Goal: Task Accomplishment & Management: Use online tool/utility

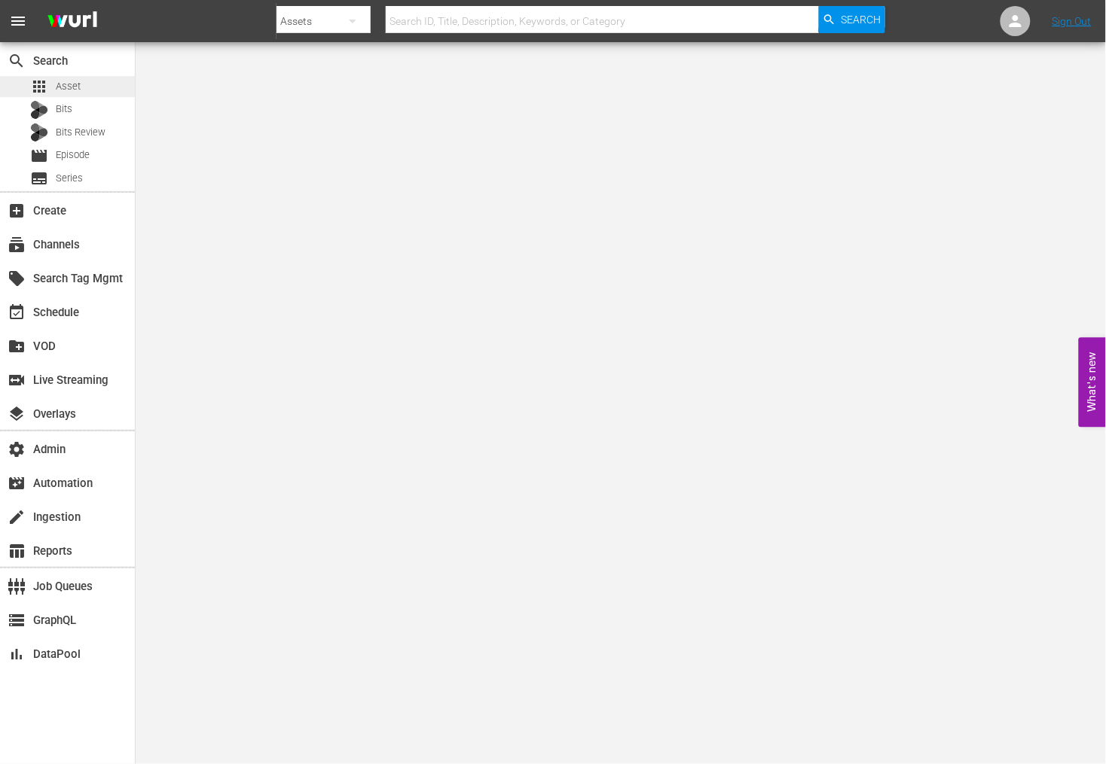
click at [78, 86] on span "Asset" at bounding box center [68, 86] width 25 height 15
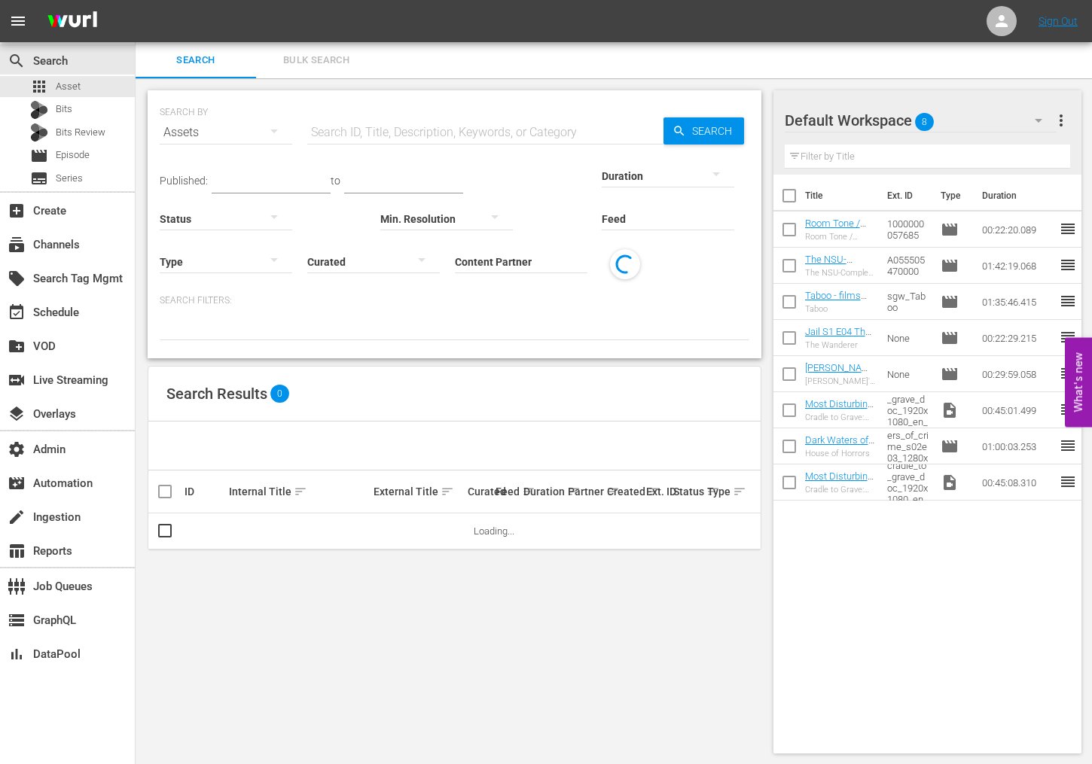
click at [354, 131] on input "text" at bounding box center [485, 132] width 356 height 36
paste input "6 [DEMOGRAPHIC_DATA] on board Gaza-bound aid ship, detained by Israel"
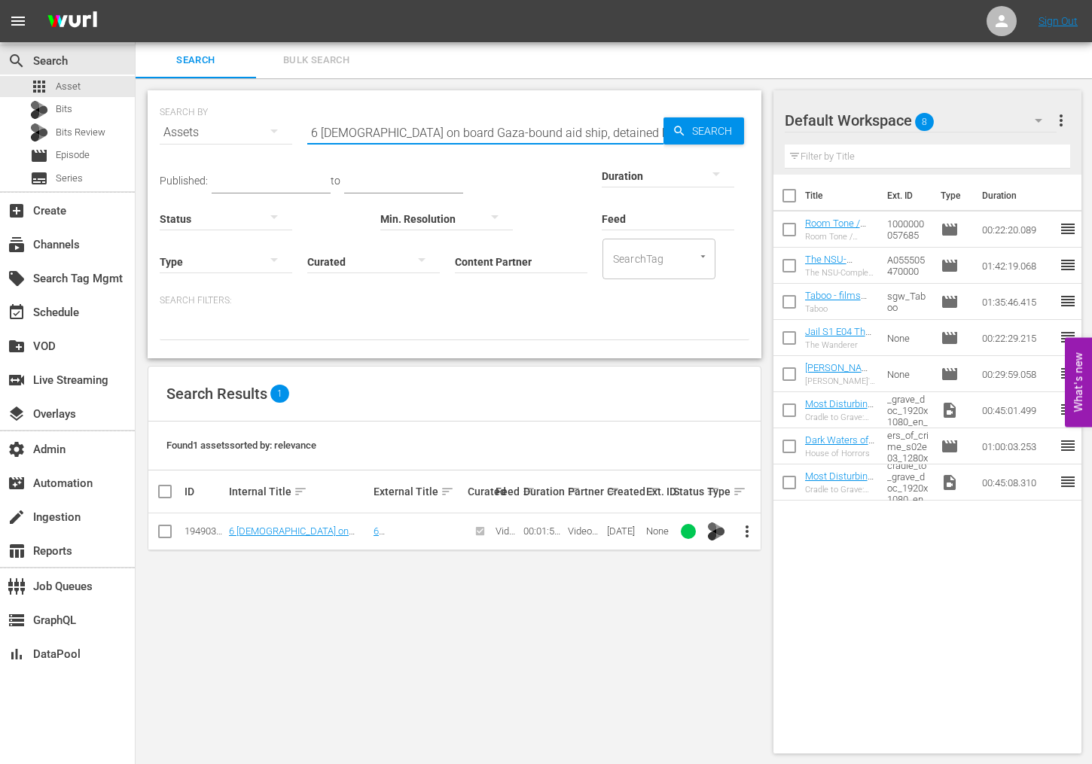
scroll to position [2, 0]
type input "6 [DEMOGRAPHIC_DATA] on board Gaza-bound aid ship, detained by Israel"
click at [747, 527] on span "more_vert" at bounding box center [747, 530] width 18 height 18
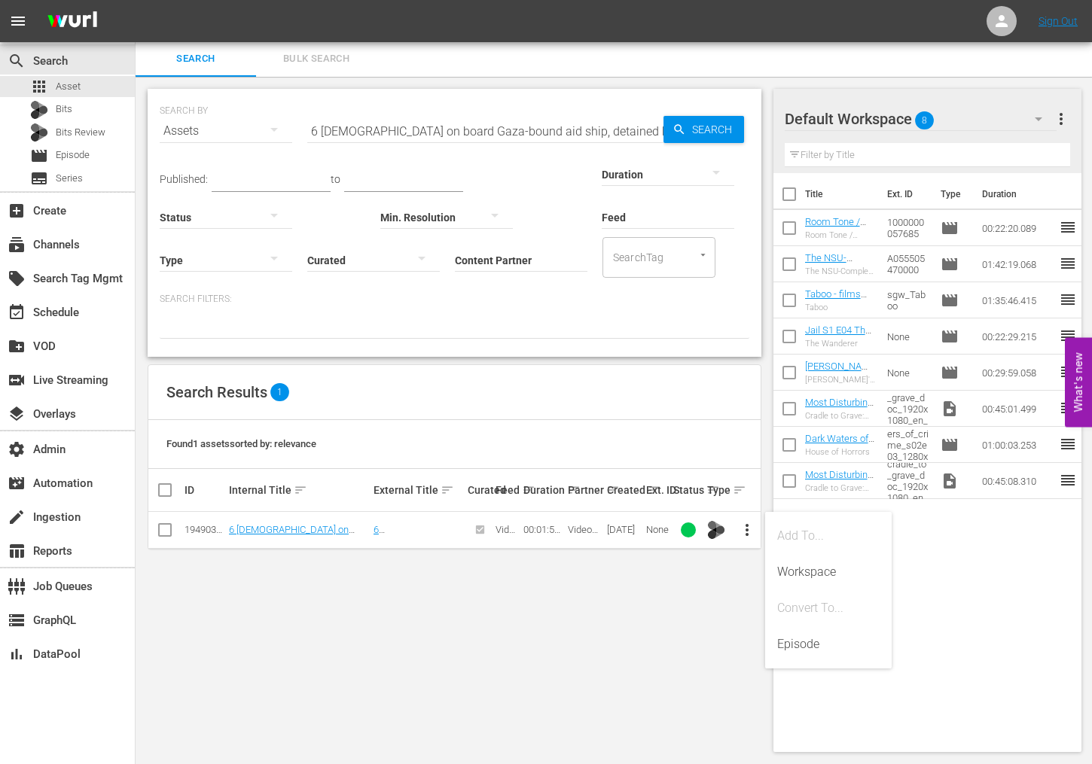
click at [647, 618] on div "SEARCH BY Search By Assets Search ID, Title, Description, Keywords, or Category…" at bounding box center [455, 421] width 638 height 688
click at [288, 527] on link "6 [DEMOGRAPHIC_DATA] on board Gaza-bound aid ship, detained by Israel" at bounding box center [289, 541] width 120 height 34
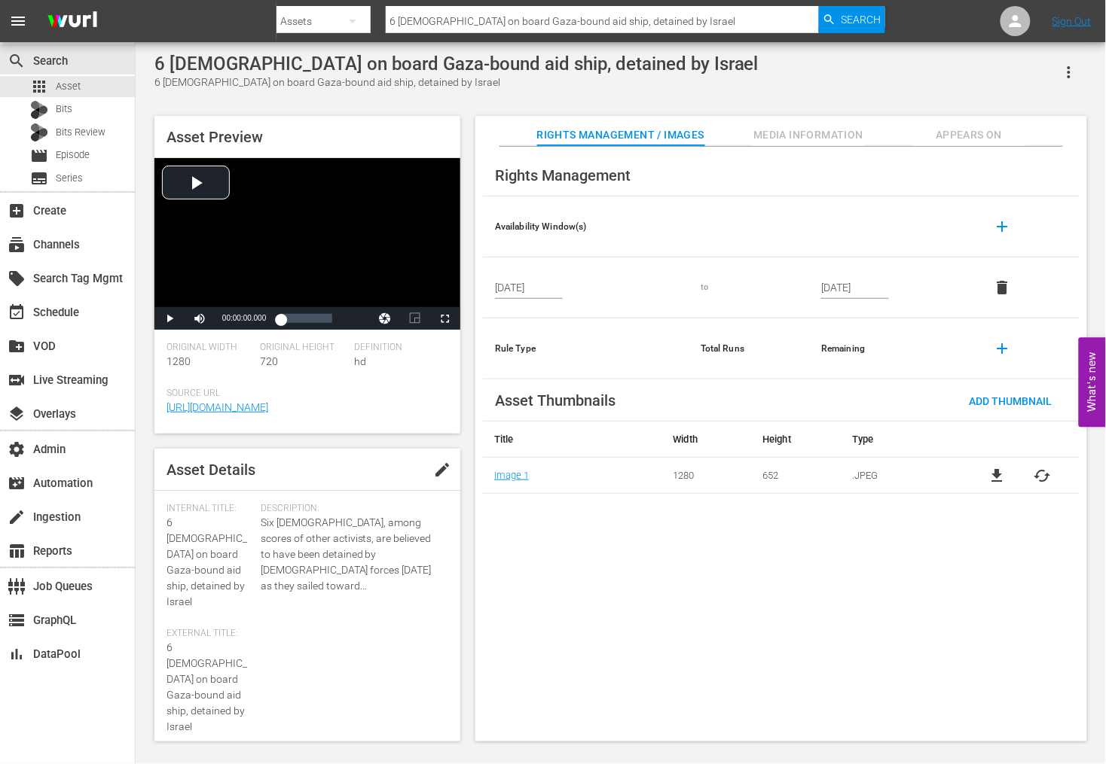
click at [1064, 74] on icon "button" at bounding box center [1069, 72] width 18 height 18
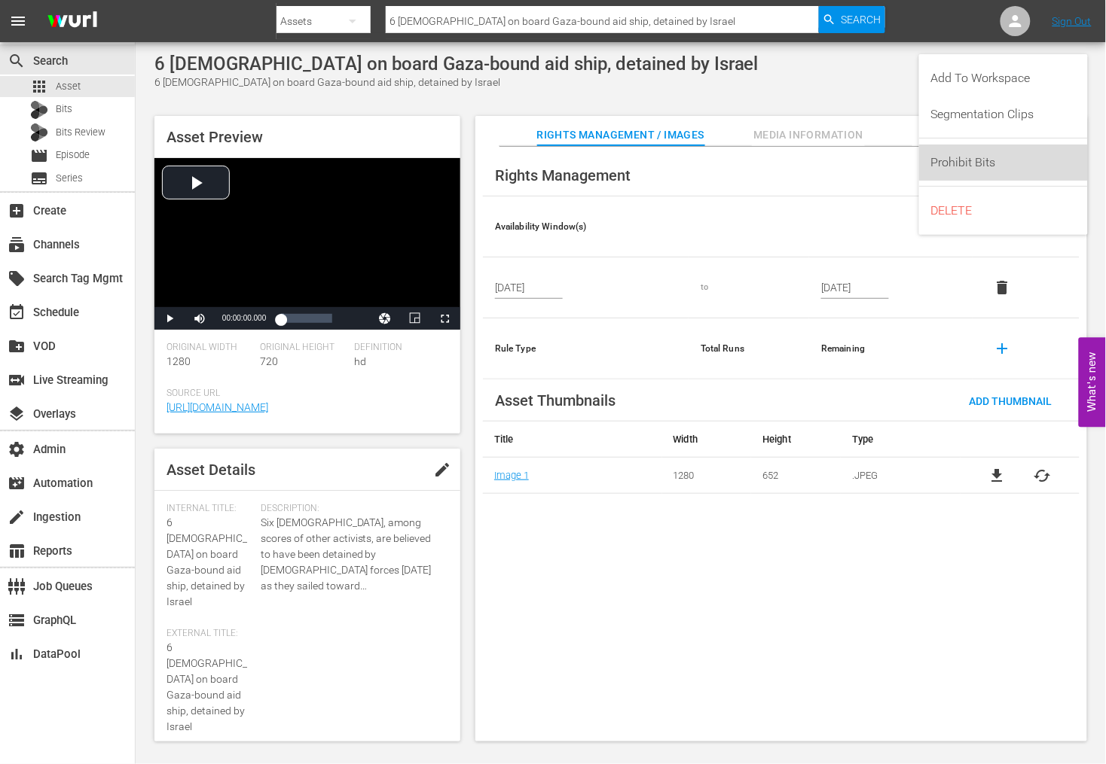
click at [977, 175] on div "Prohibit Bits" at bounding box center [1003, 163] width 145 height 36
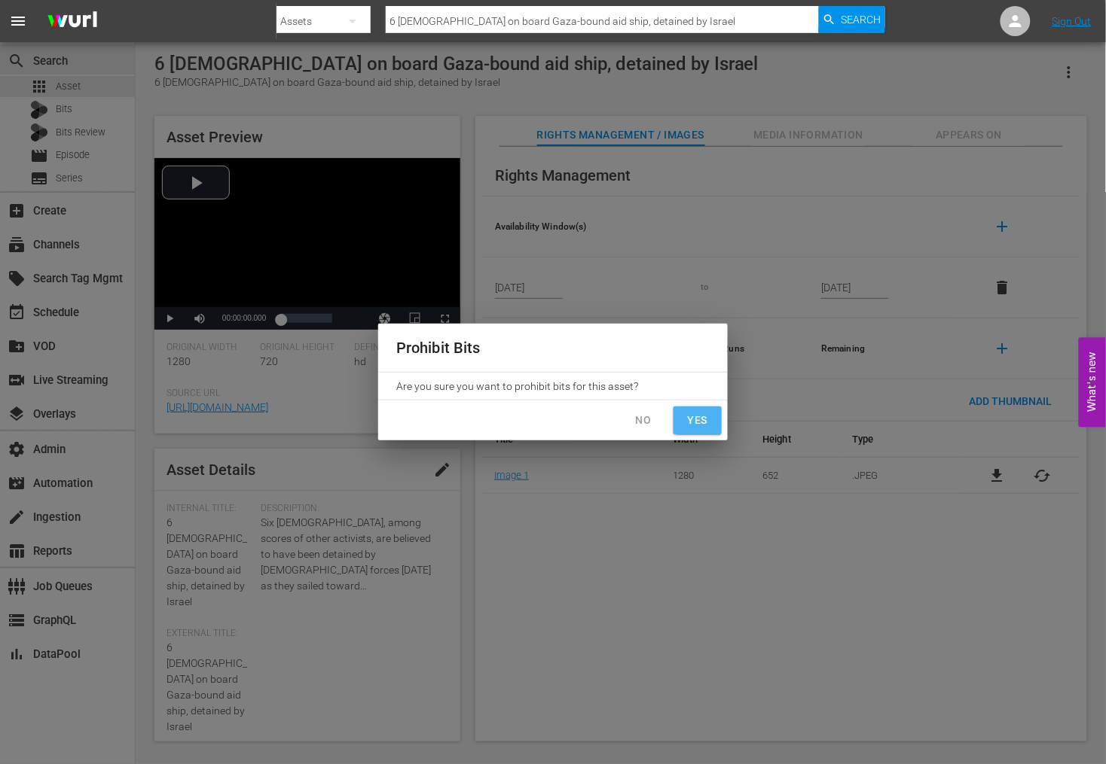
click at [709, 428] on span "Yes" at bounding box center [697, 420] width 24 height 19
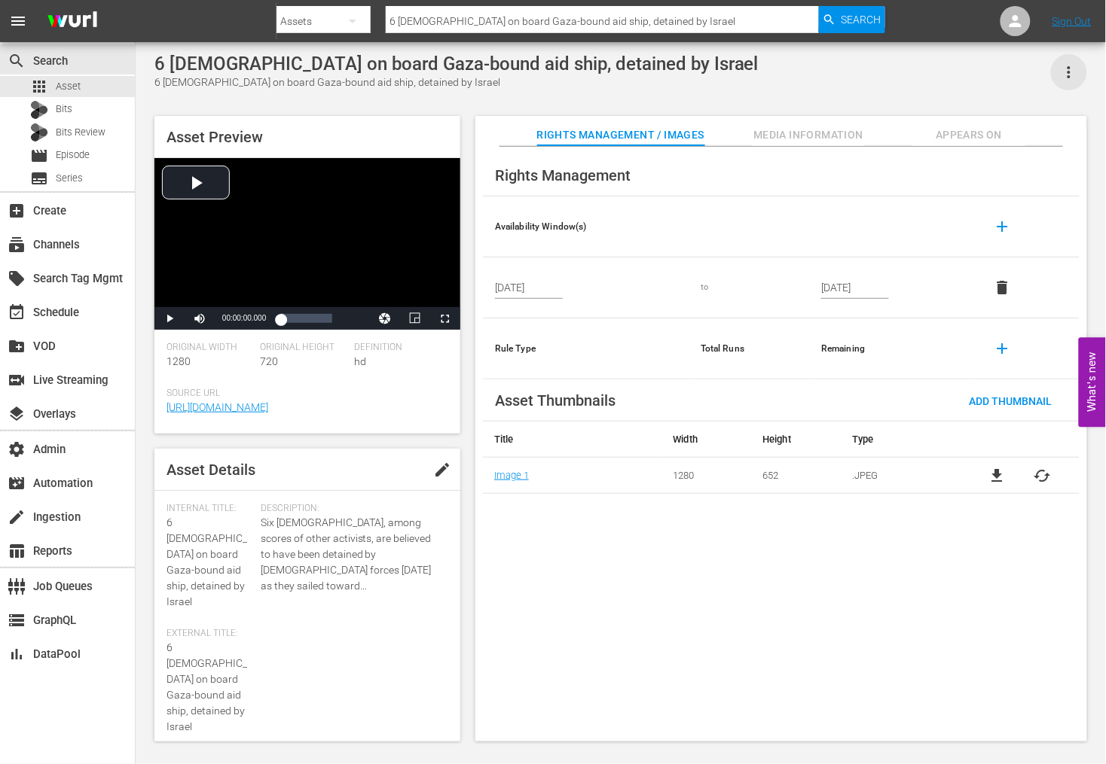
click at [1069, 69] on icon "button" at bounding box center [1068, 72] width 3 height 12
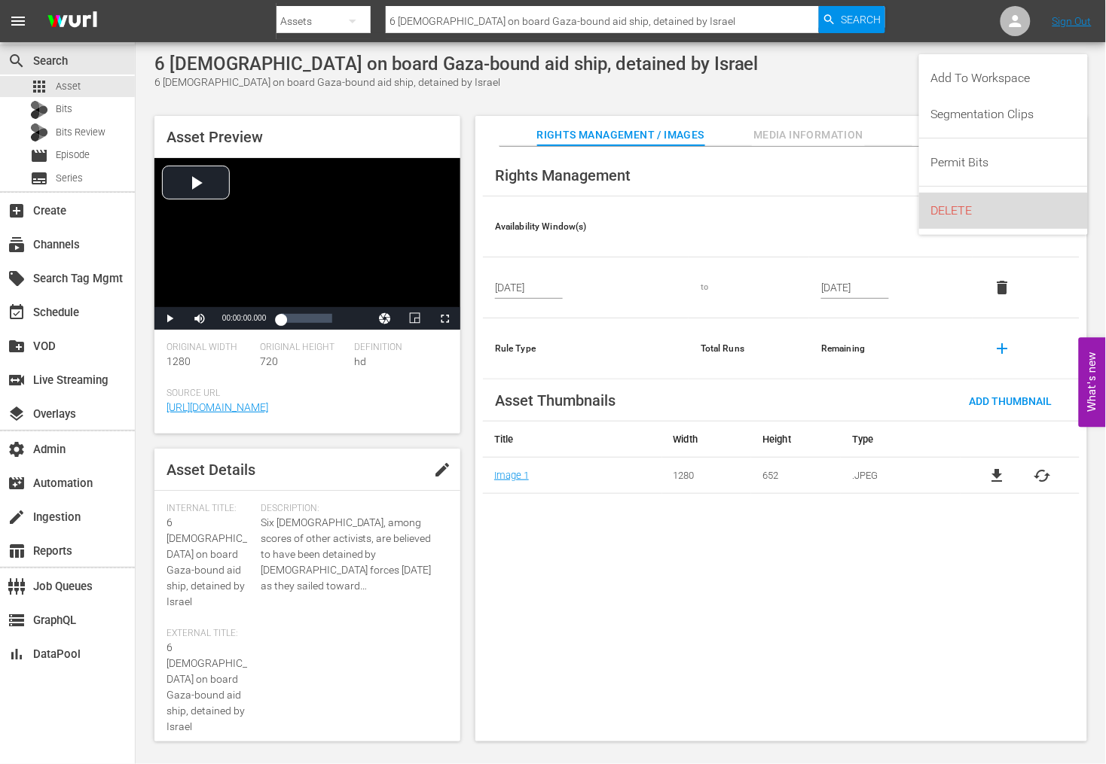
click at [966, 213] on div "DELETE" at bounding box center [1003, 211] width 145 height 36
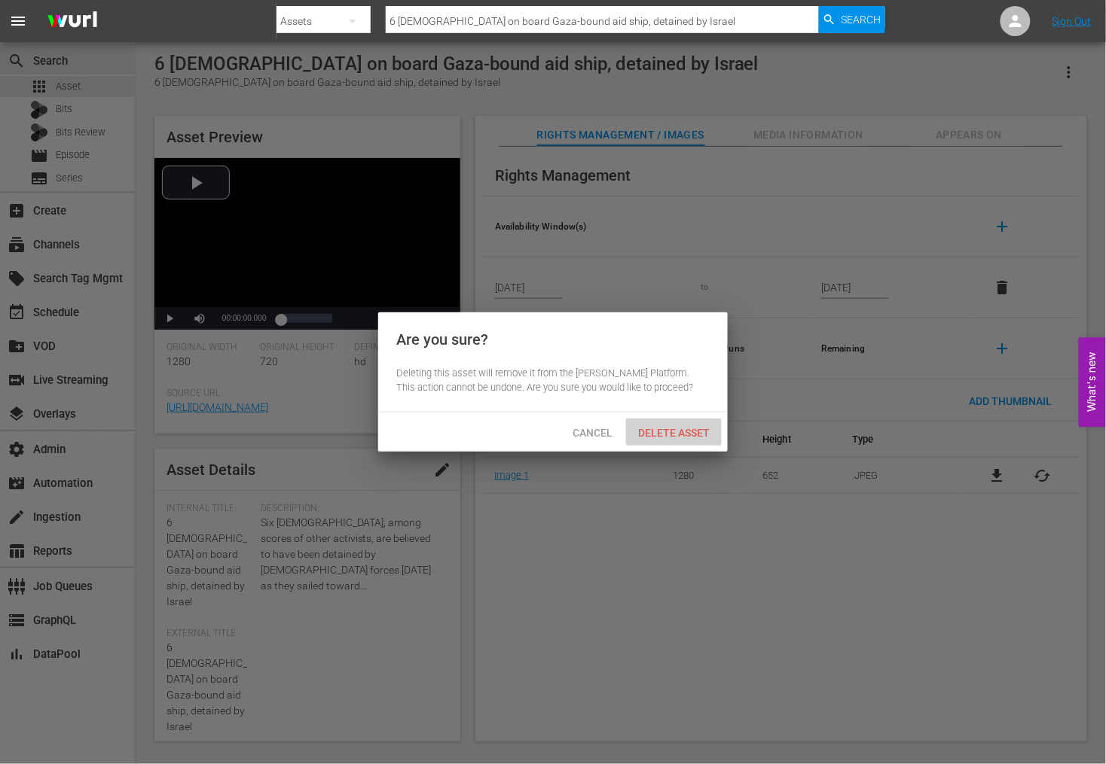
click at [677, 436] on span "Delete Asset" at bounding box center [674, 433] width 96 height 12
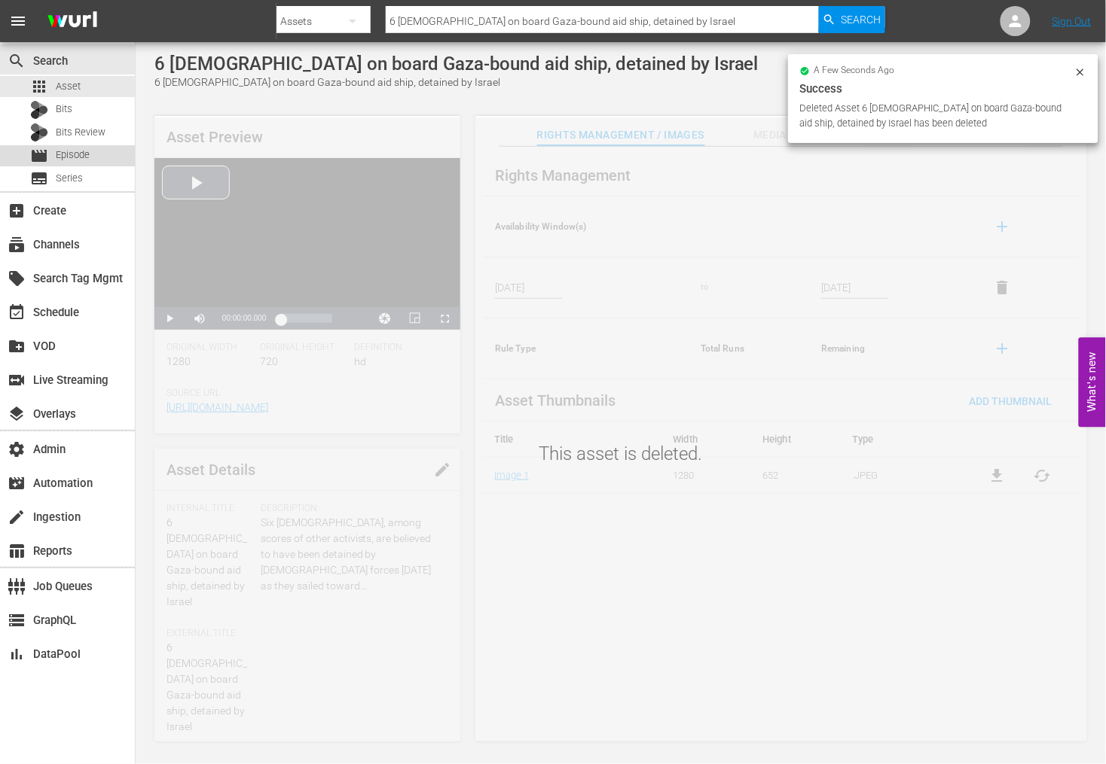
click at [75, 152] on span "Episode" at bounding box center [73, 155] width 34 height 15
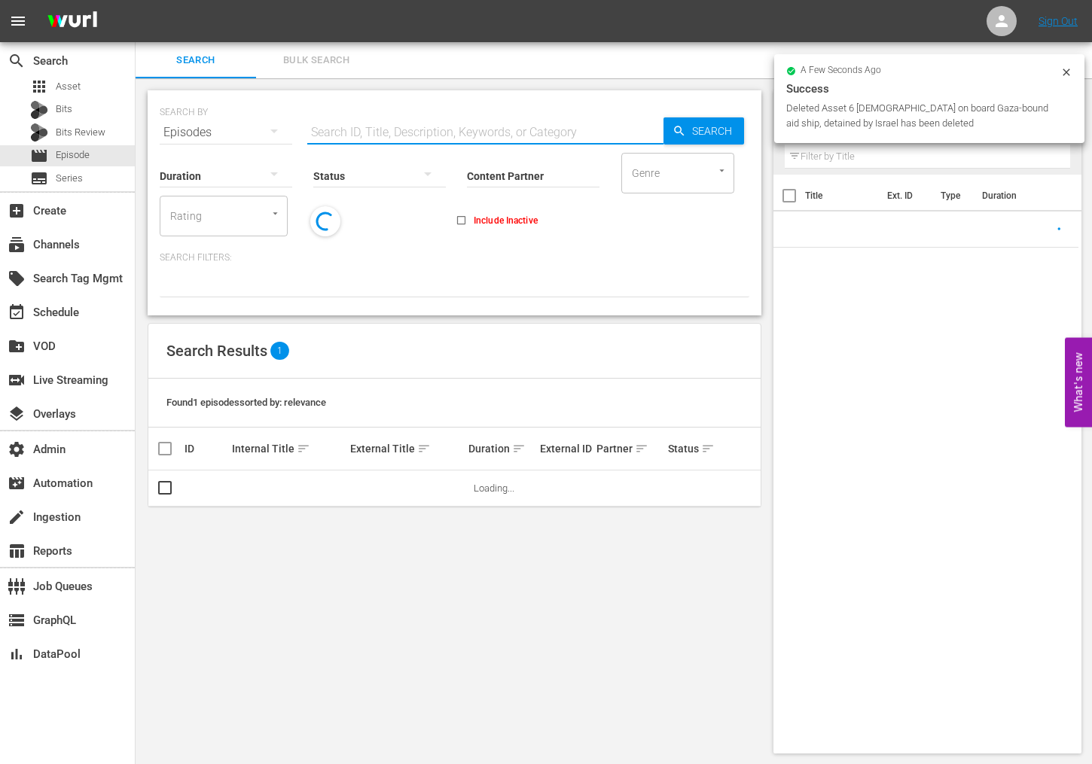
click at [407, 119] on input "text" at bounding box center [485, 132] width 356 height 36
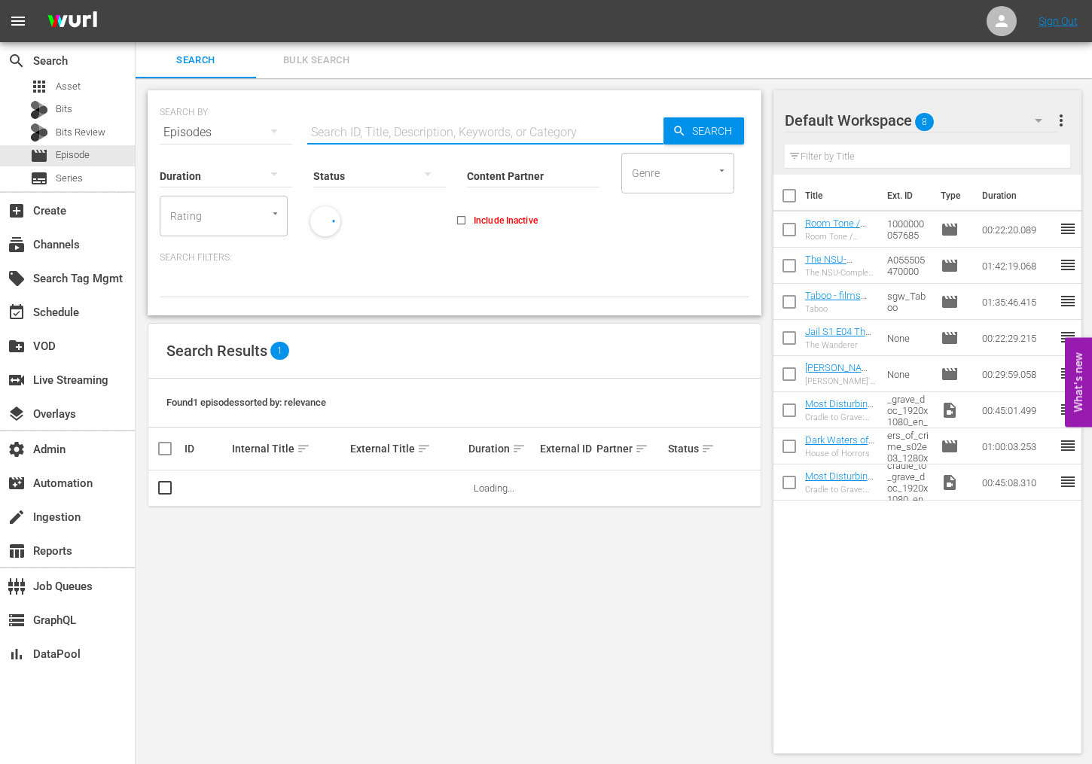
paste input "6 [DEMOGRAPHIC_DATA] on board Gaza-bound aid ship, detained by Israel"
type input "6 [DEMOGRAPHIC_DATA] on board Gaza-bound aid ship, detained by Israel"
click at [728, 126] on span "Search" at bounding box center [715, 130] width 58 height 27
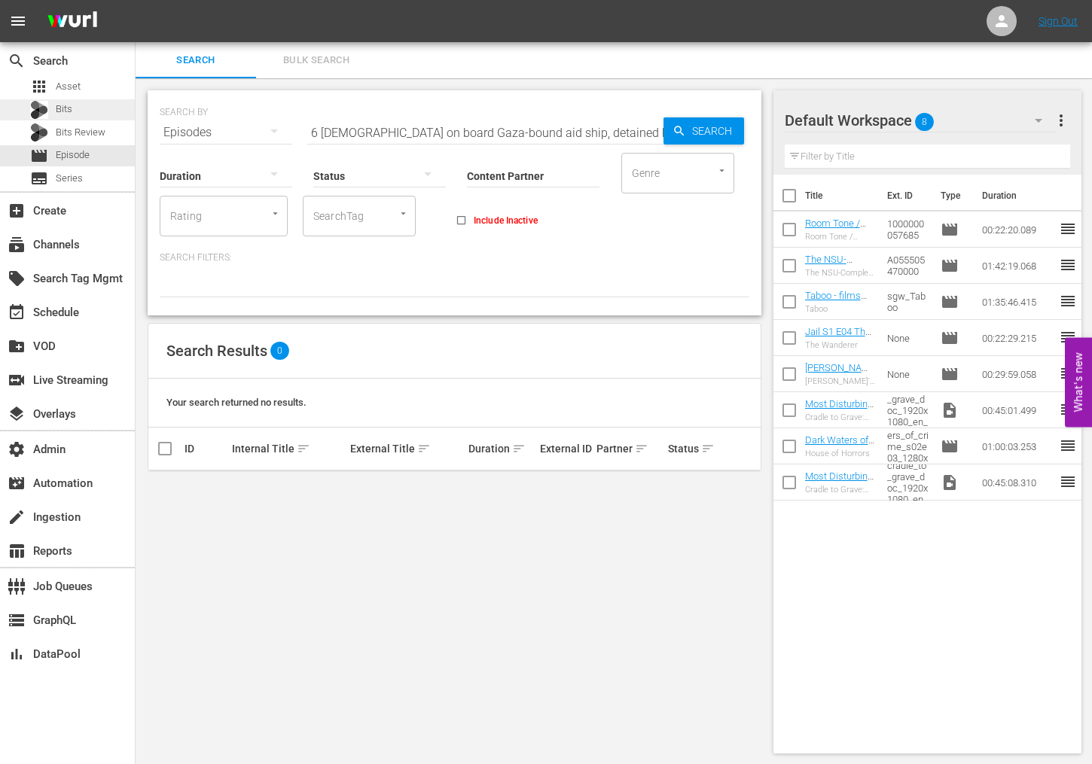
click at [63, 109] on span "Bits" at bounding box center [64, 109] width 17 height 15
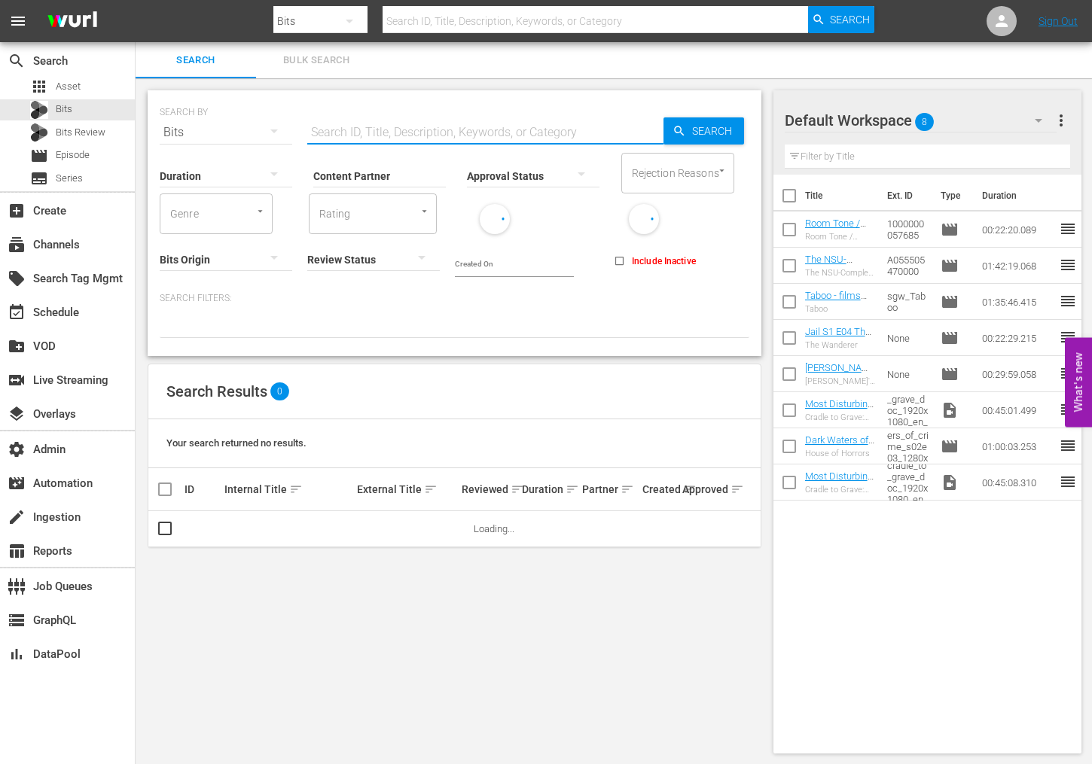
click at [374, 130] on input "text" at bounding box center [485, 132] width 356 height 36
paste input "6 [DEMOGRAPHIC_DATA] on board Gaza-bound aid ship, detained by Israel"
type input "6 [DEMOGRAPHIC_DATA] on board Gaza-bound aid ship, detained by Israel"
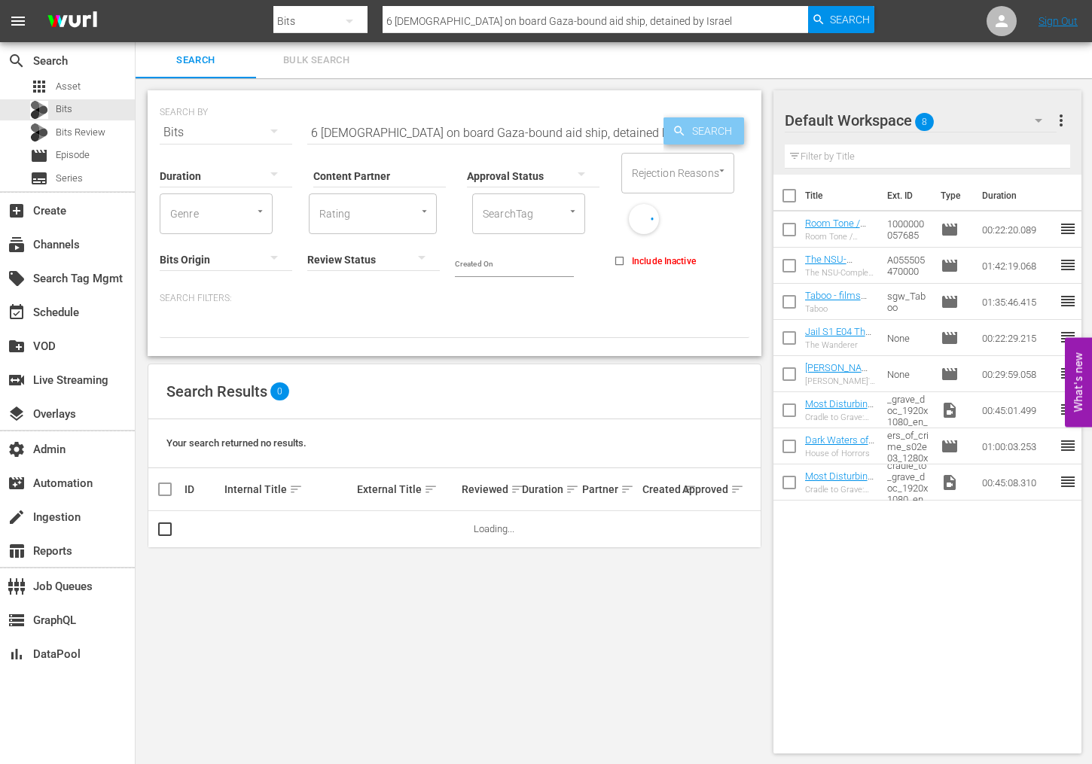
click at [715, 134] on span "Search" at bounding box center [715, 130] width 58 height 27
click at [740, 532] on span "more_vert" at bounding box center [740, 529] width 18 height 18
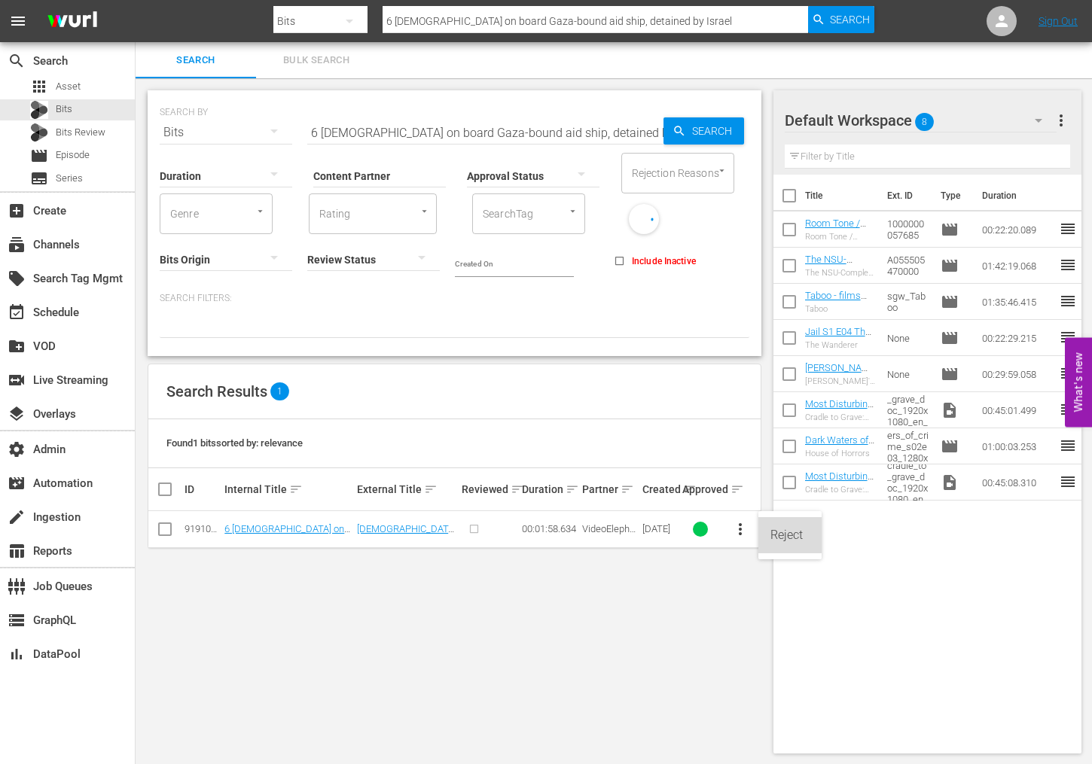
click at [786, 531] on div "Reject" at bounding box center [789, 535] width 39 height 36
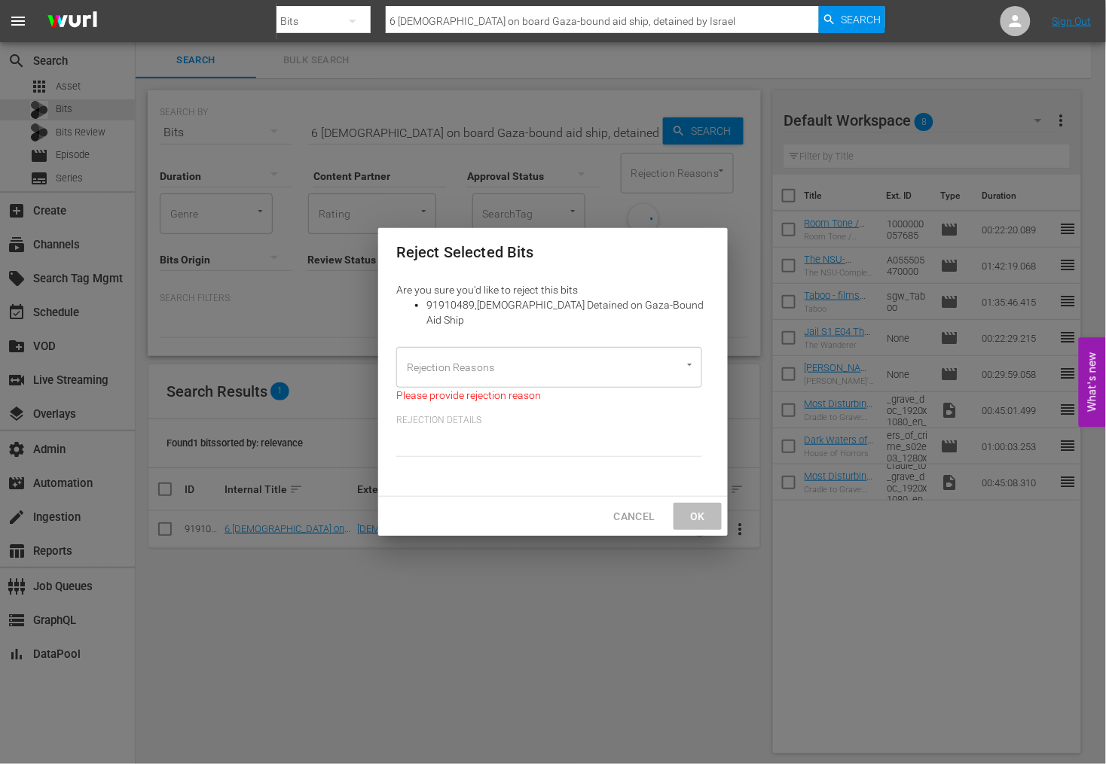
click at [588, 354] on input "Rejection Reasons" at bounding box center [528, 367] width 250 height 27
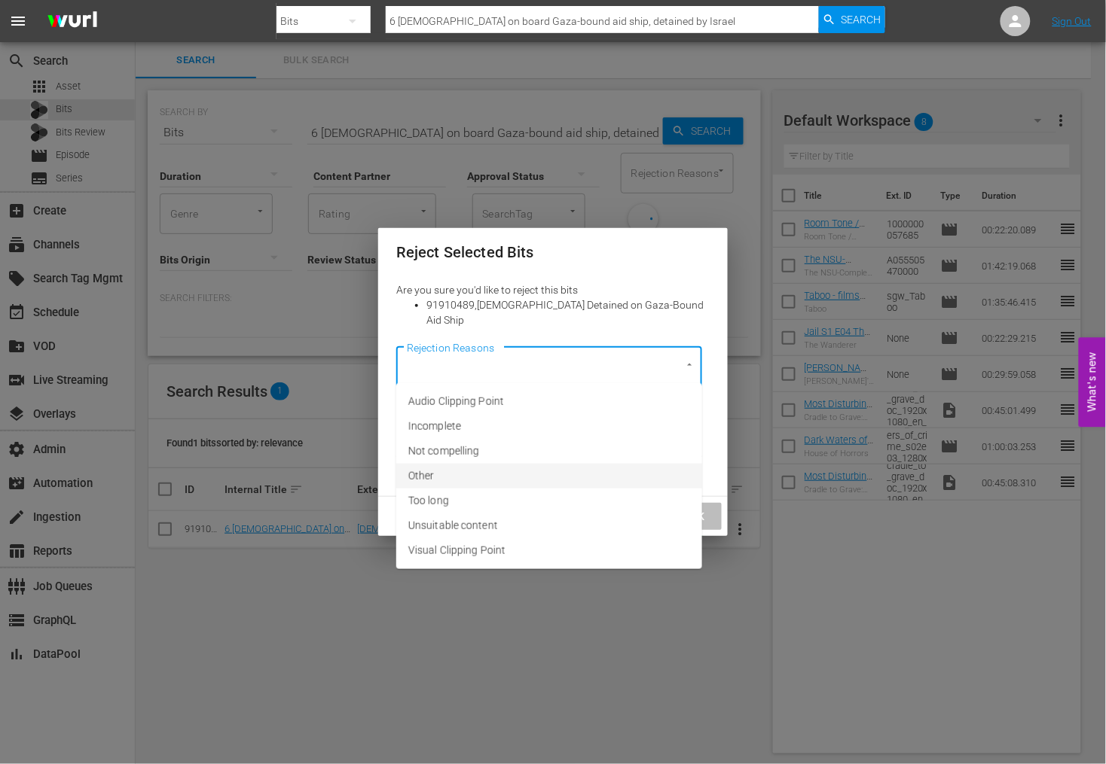
click at [428, 477] on span "Other" at bounding box center [421, 476] width 26 height 16
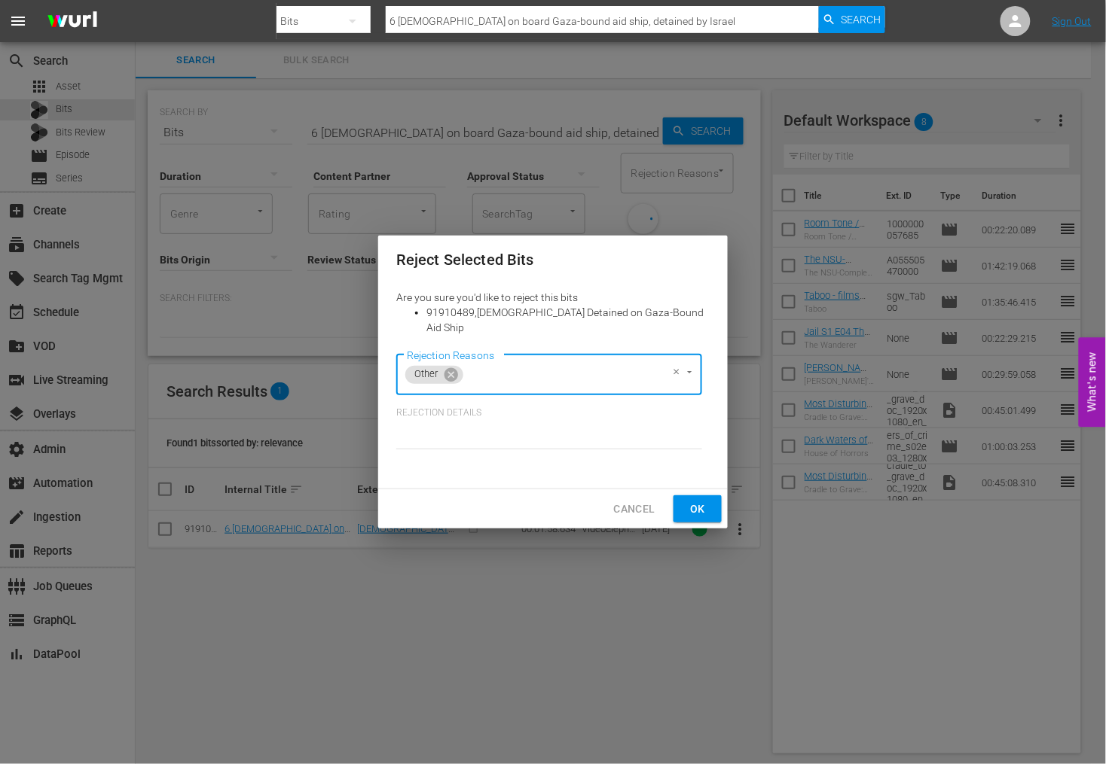
click at [699, 503] on span "Ok" at bounding box center [697, 509] width 24 height 19
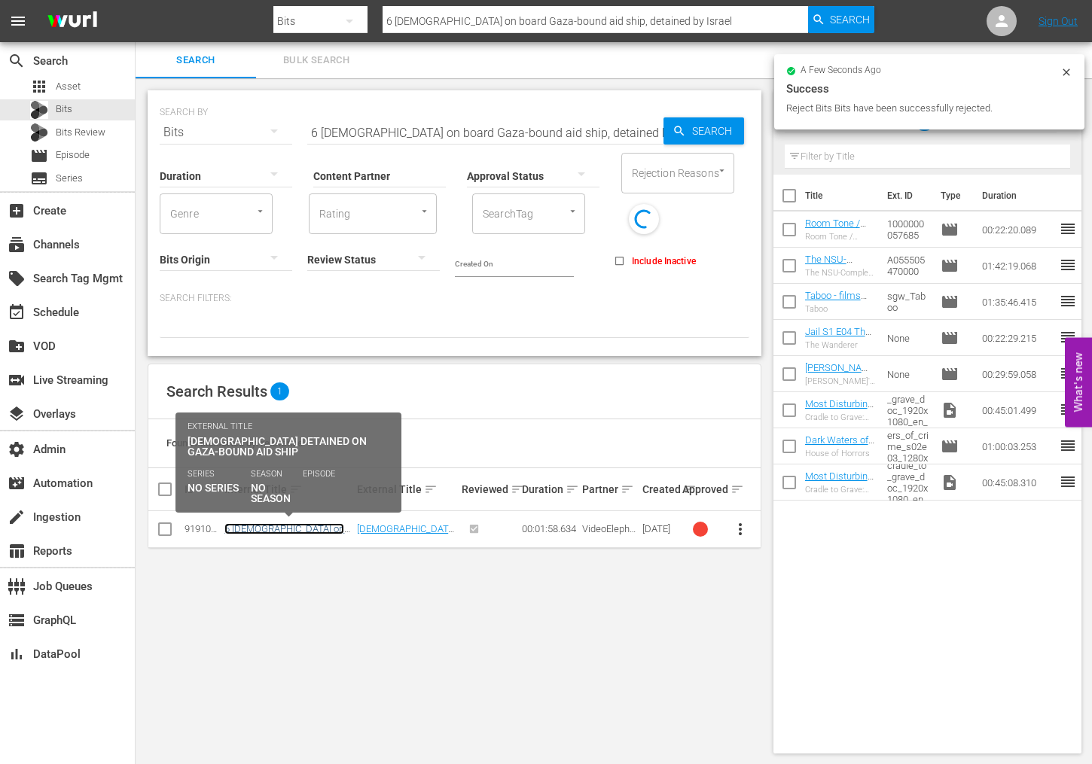
click at [248, 528] on link "6 [DEMOGRAPHIC_DATA] on board Gaza-bound aid ship, detained by Israel" at bounding box center [284, 540] width 120 height 34
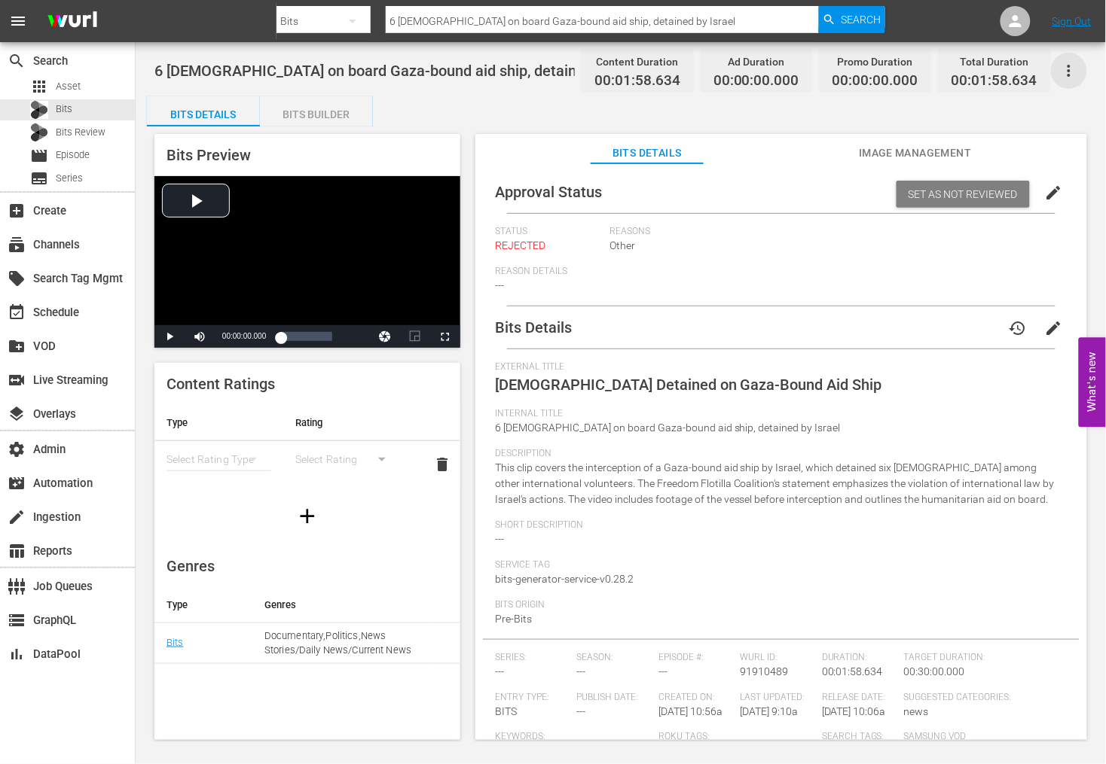
click at [1076, 70] on icon "button" at bounding box center [1069, 71] width 18 height 18
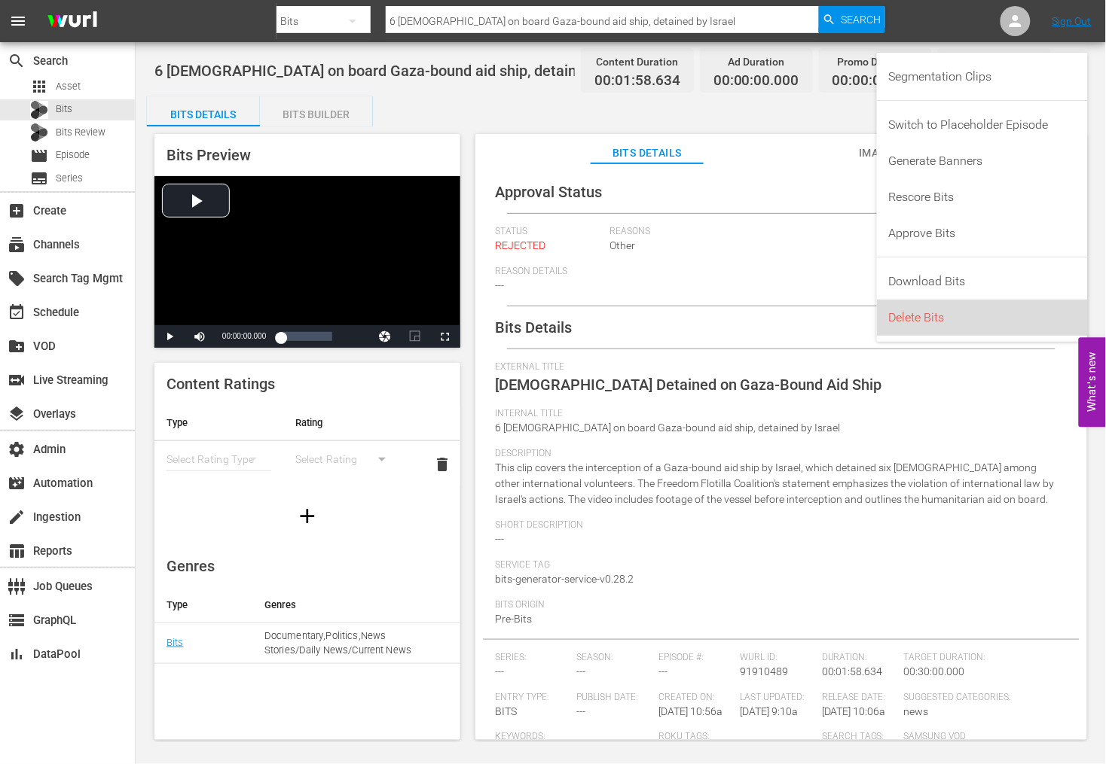
click at [935, 318] on div "Delete Bits" at bounding box center [982, 318] width 187 height 36
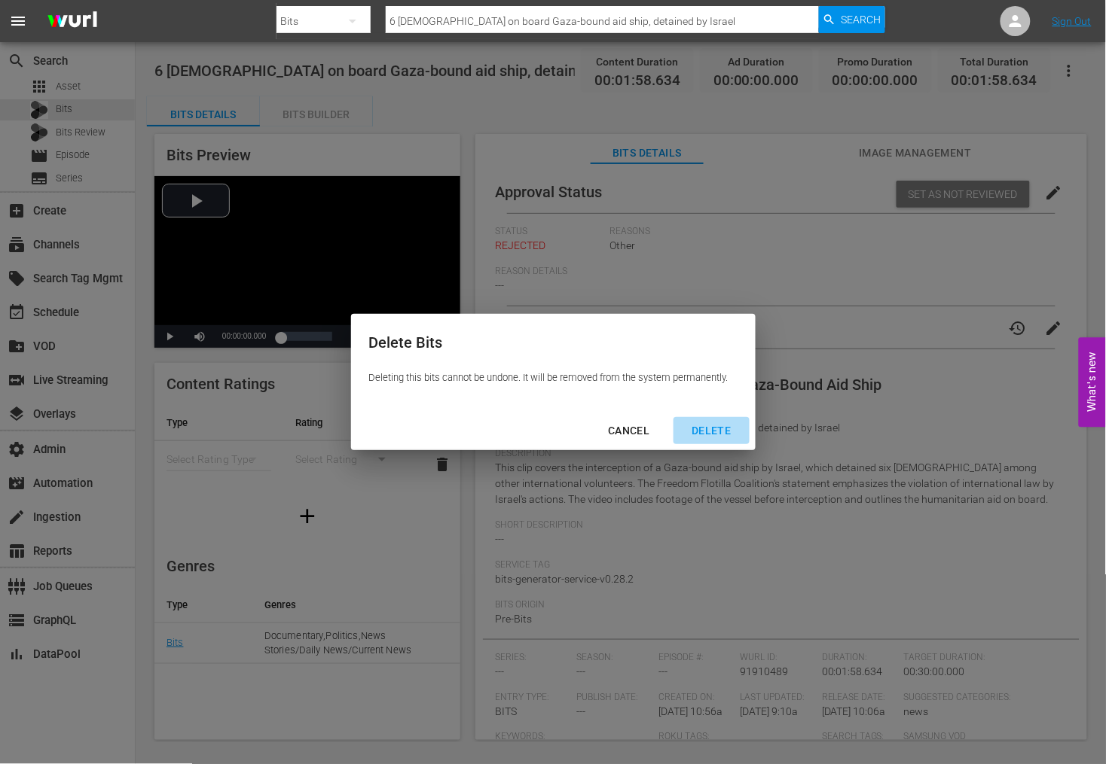
click at [712, 426] on div "DELETE" at bounding box center [710, 431] width 63 height 19
